Goal: Information Seeking & Learning: Learn about a topic

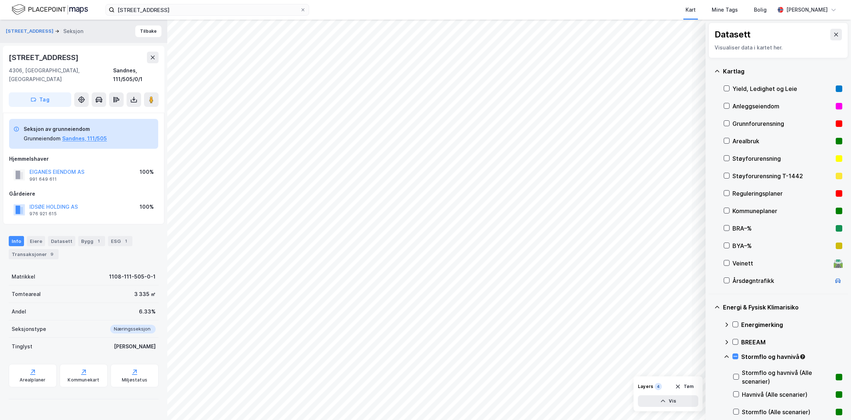
scroll to position [266, 0]
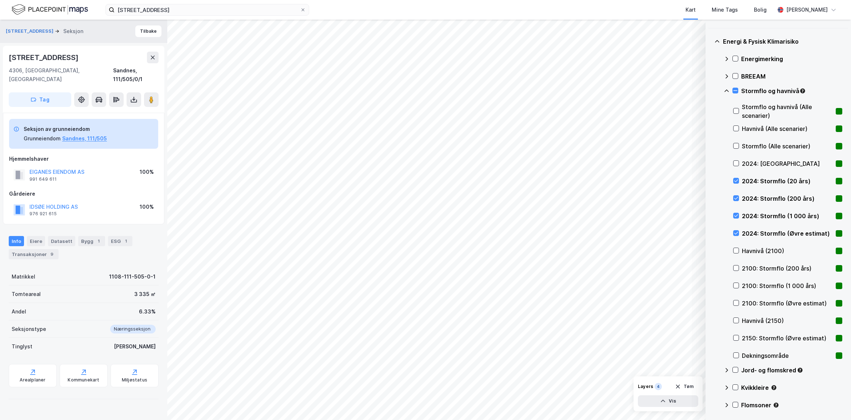
click at [739, 88] on div "Stormflo og havnivå" at bounding box center [782, 93] width 119 height 17
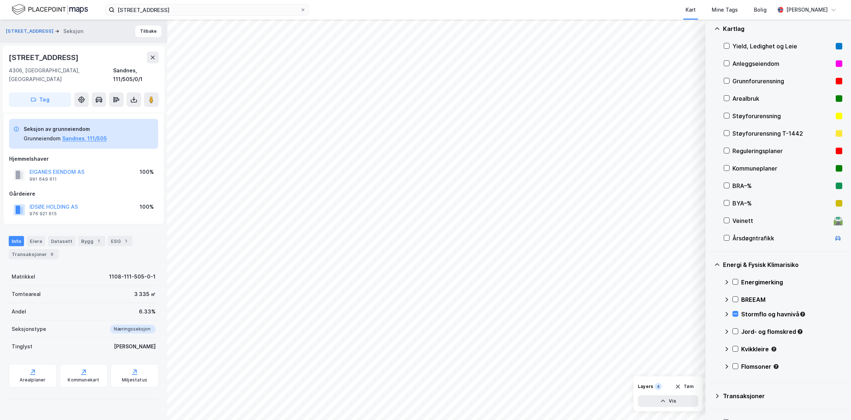
scroll to position [62, 0]
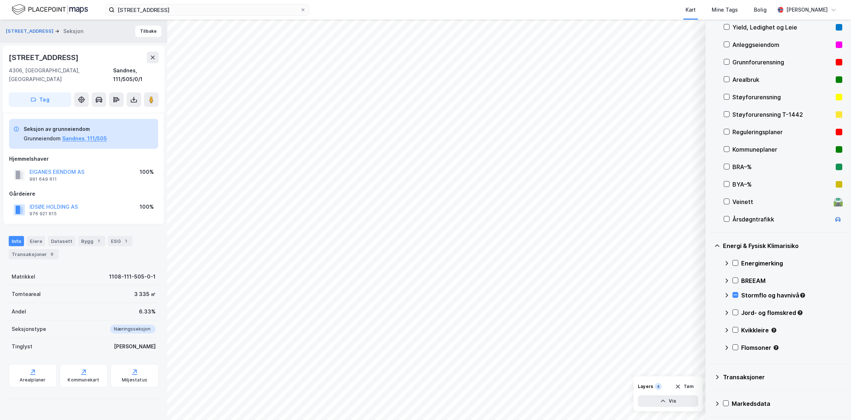
click at [742, 292] on div "Stormflo og havnivå" at bounding box center [791, 295] width 101 height 9
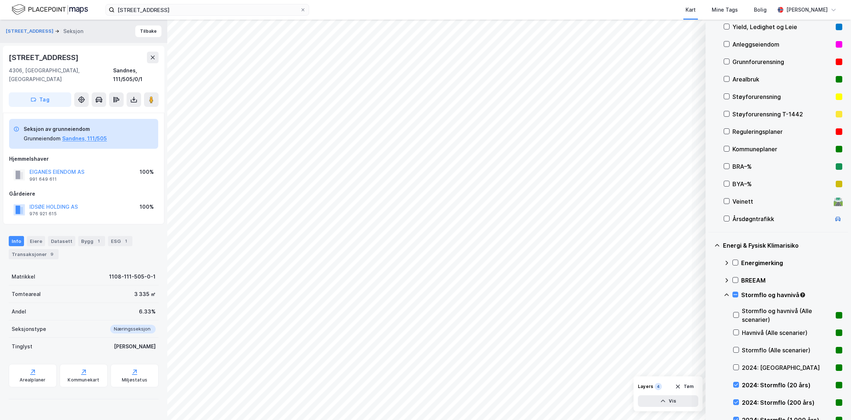
click at [742, 292] on div "Stormflo og havnivå" at bounding box center [791, 294] width 101 height 9
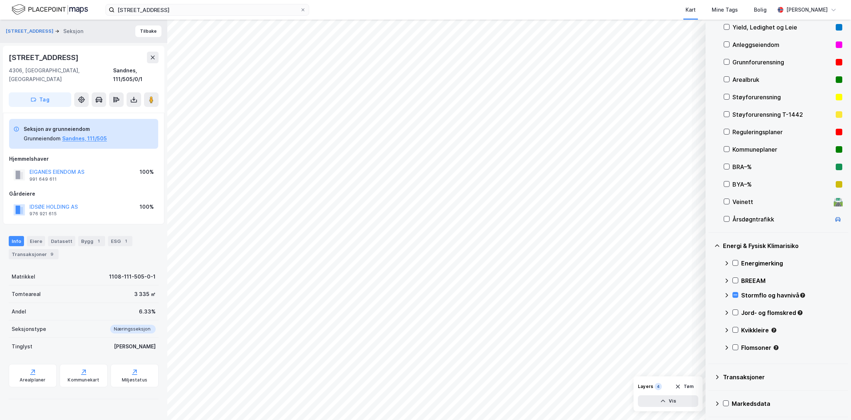
scroll to position [0, 0]
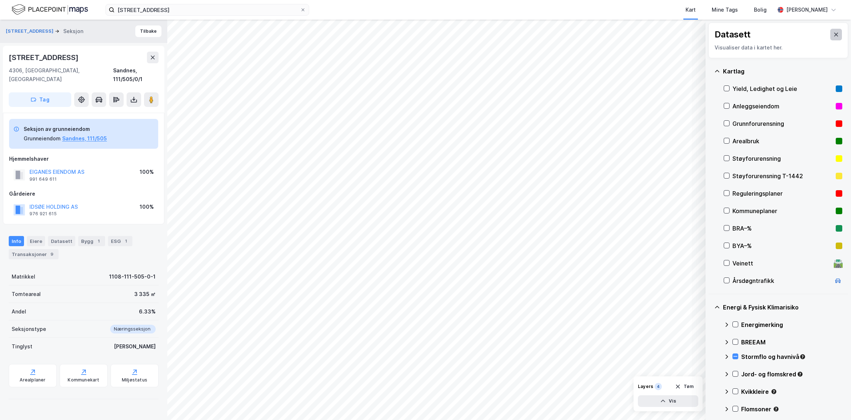
click at [833, 32] on icon at bounding box center [836, 35] width 6 height 6
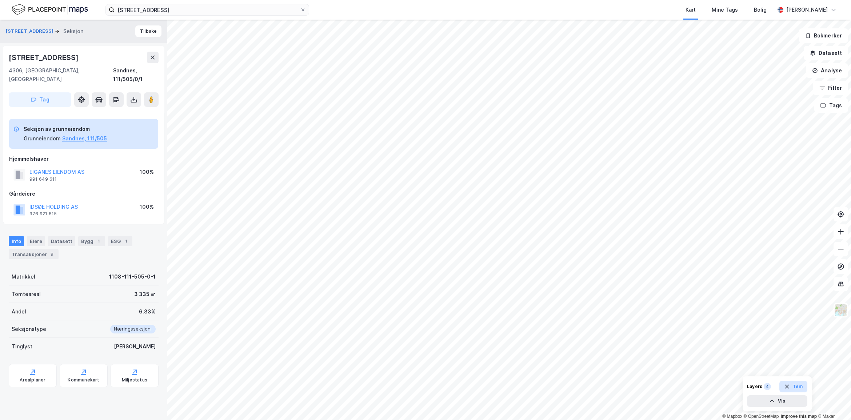
click at [799, 384] on button "Tøm" at bounding box center [793, 387] width 28 height 12
click at [135, 127] on div "© Mapbox © OpenStreetMap Improve this map © Maxar [STREET_ADDRESS] Seksjon [STR…" at bounding box center [425, 220] width 851 height 400
click at [139, 33] on button "Tilbake" at bounding box center [148, 31] width 26 height 12
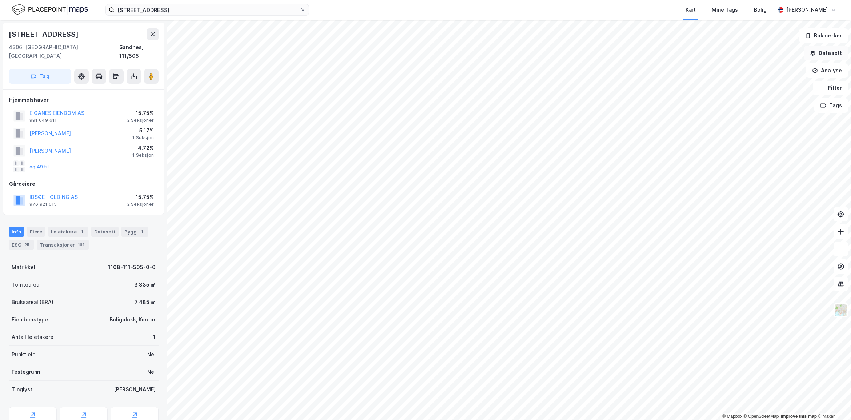
click at [829, 48] on button "Datasett" at bounding box center [825, 53] width 44 height 15
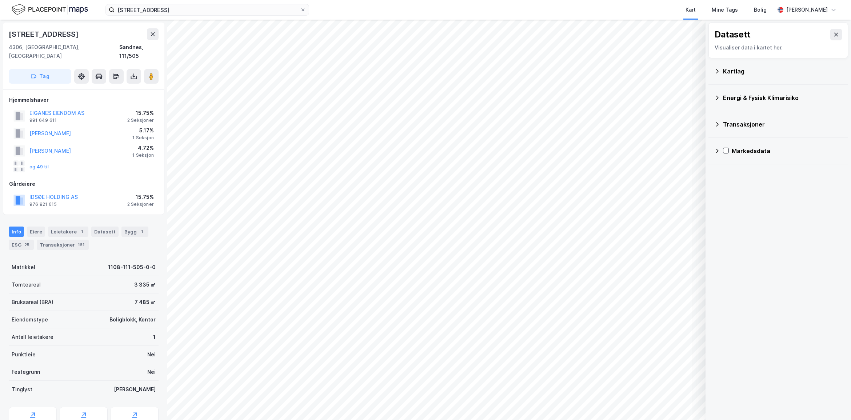
click at [742, 73] on div "Kartlag" at bounding box center [782, 71] width 119 height 9
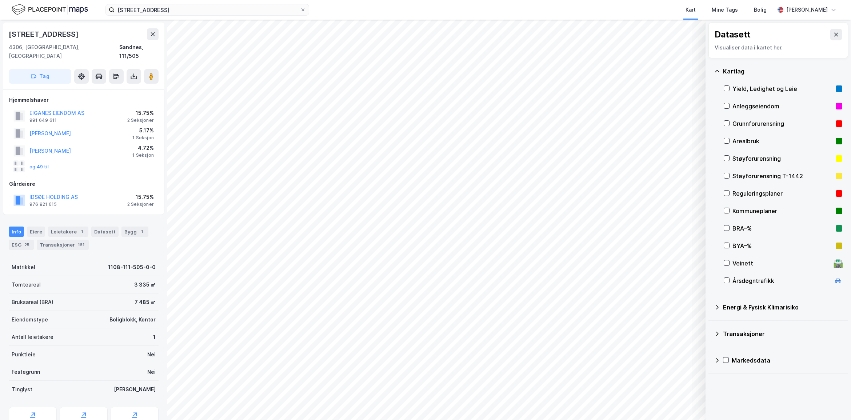
click at [767, 88] on div "Yield, Ledighet og Leie" at bounding box center [782, 88] width 100 height 9
click at [680, 406] on button "Vis" at bounding box center [668, 401] width 60 height 12
